Goal: Information Seeking & Learning: Learn about a topic

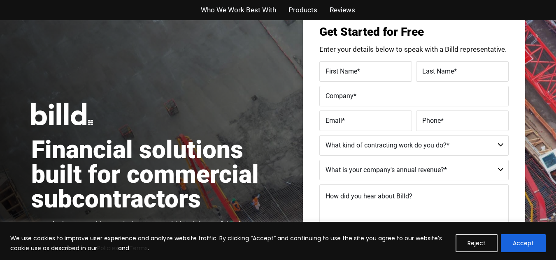
scroll to position [82, 0]
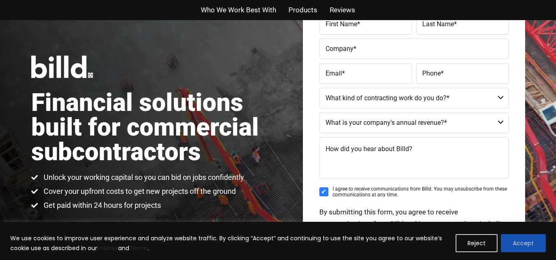
click at [531, 241] on button "Accept" at bounding box center [523, 243] width 45 height 18
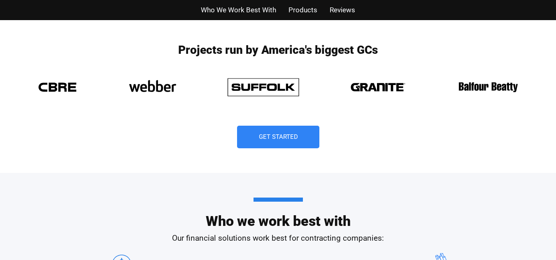
scroll to position [0, 0]
click at [291, 138] on span "Get Started" at bounding box center [277, 137] width 41 height 7
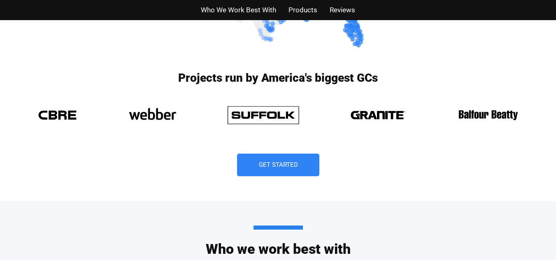
scroll to position [630, 0]
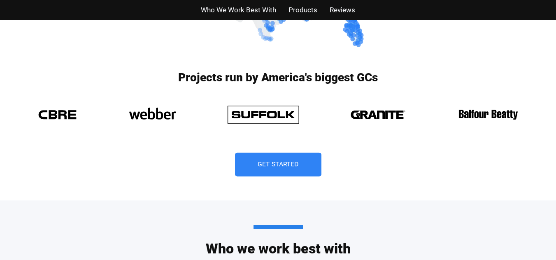
click at [264, 165] on span "Get Started" at bounding box center [277, 164] width 41 height 7
click at [292, 172] on link "Get Started" at bounding box center [278, 165] width 86 height 24
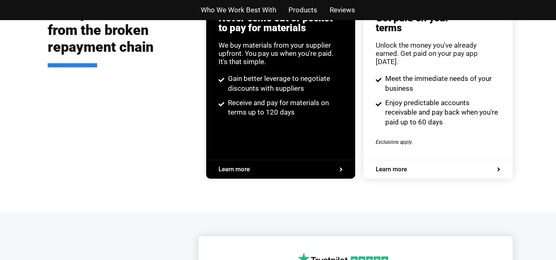
scroll to position [1645, 0]
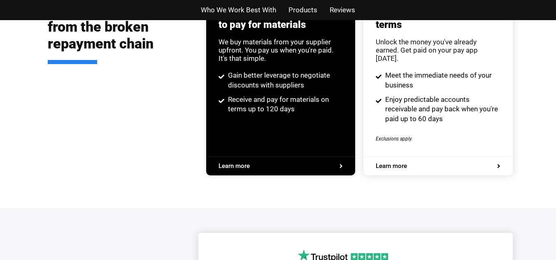
click at [436, 163] on span "Learn more" at bounding box center [437, 166] width 124 height 6
